Goal: Navigation & Orientation: Go to known website

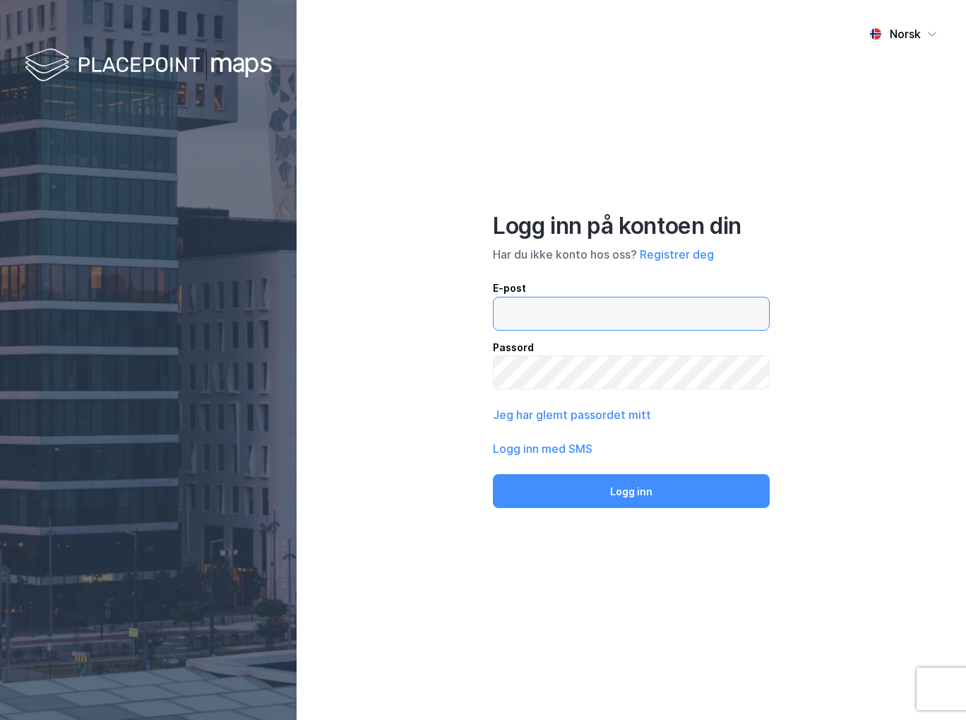
click at [569, 309] on input "email" at bounding box center [631, 313] width 275 height 32
type input "[EMAIL_ADDRESS][DOMAIN_NAME]"
click at [493, 474] on button "Logg inn" at bounding box center [631, 491] width 277 height 34
